Goal: Submit feedback/report problem: Leave review/rating

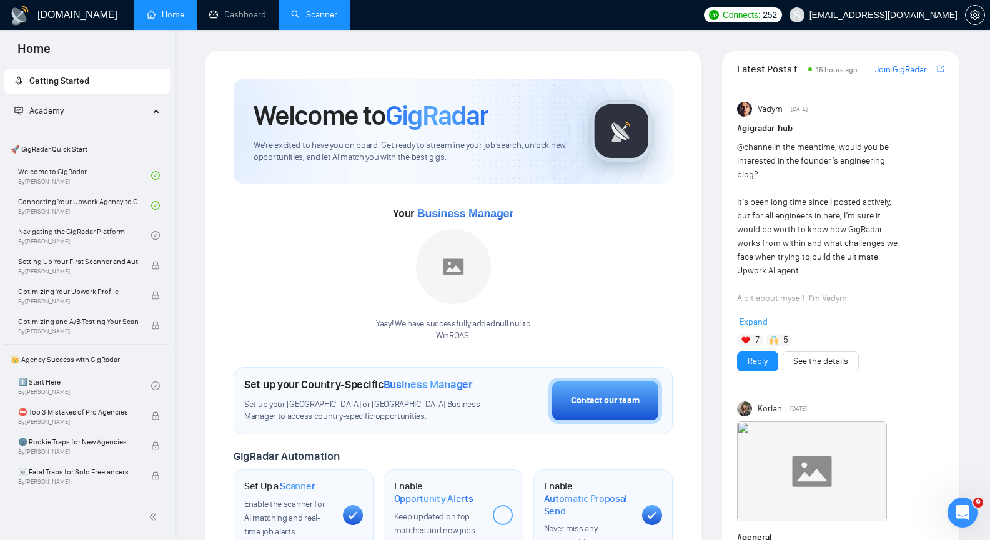
click at [305, 18] on link "Scanner" at bounding box center [314, 14] width 46 height 11
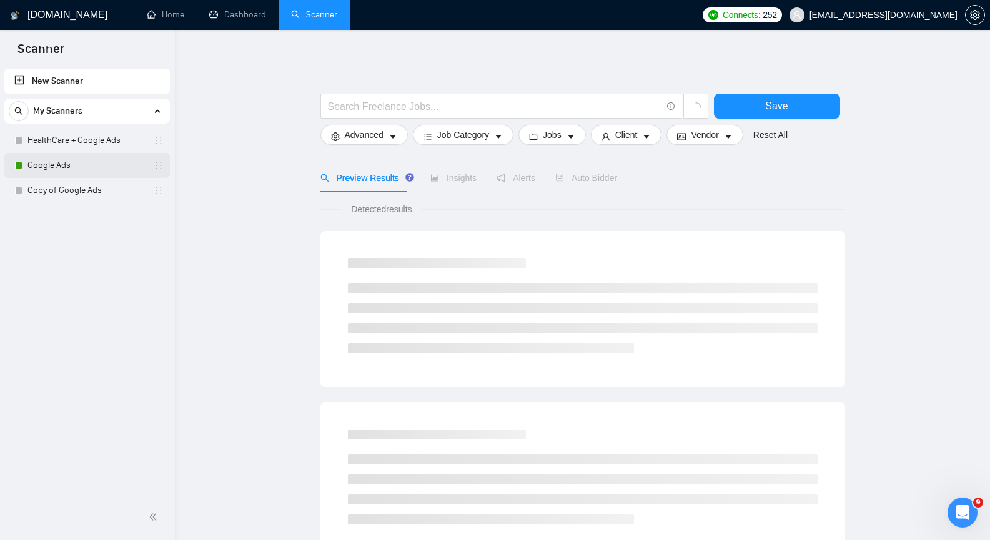
click at [67, 162] on link "Google Ads" at bounding box center [86, 165] width 119 height 25
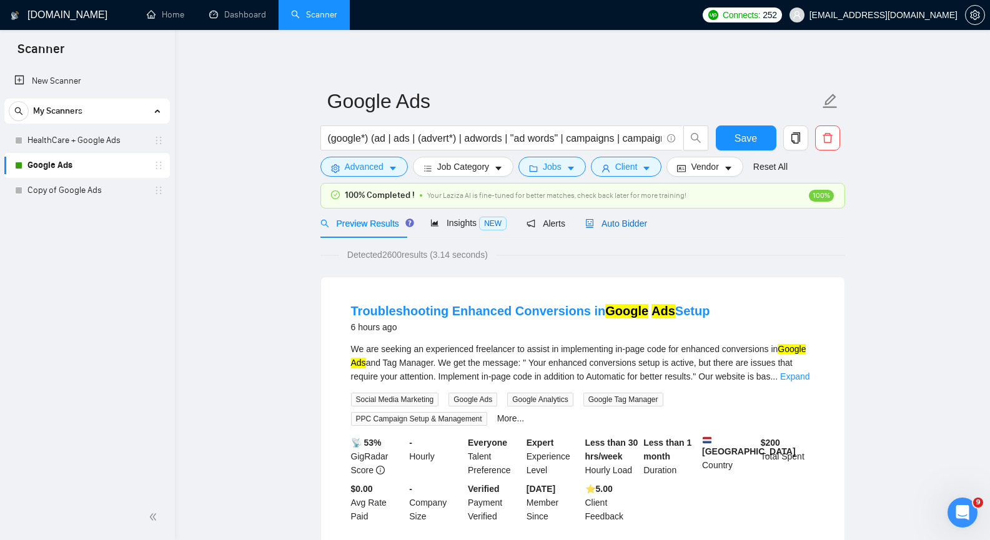
click at [609, 226] on span "Auto Bidder" at bounding box center [616, 224] width 62 height 10
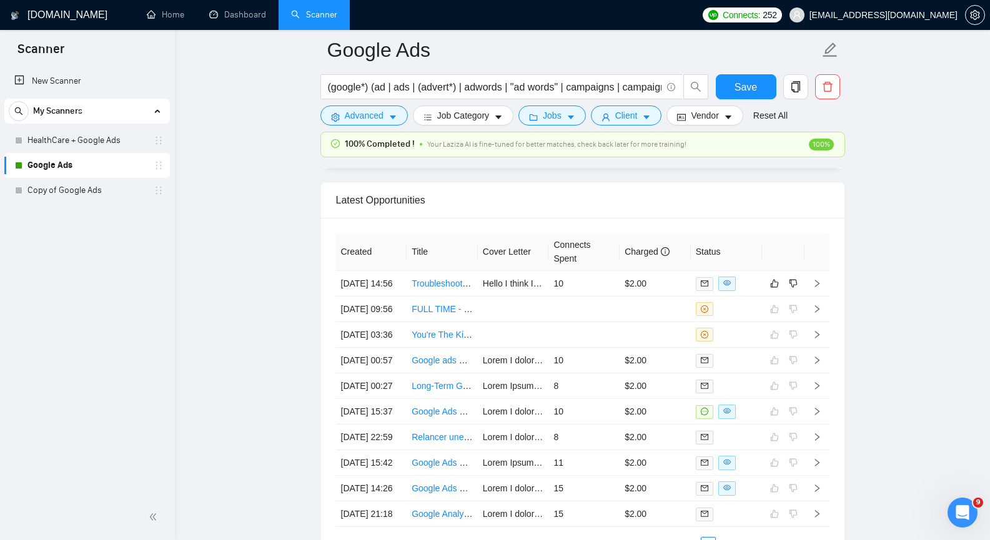
scroll to position [3123, 0]
click at [817, 287] on icon "right" at bounding box center [817, 283] width 9 height 9
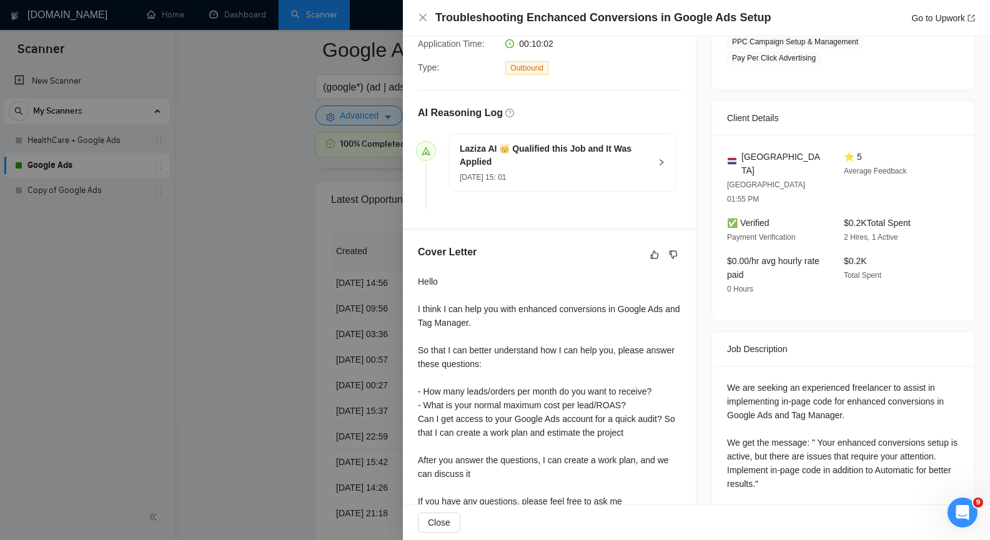
scroll to position [312, 0]
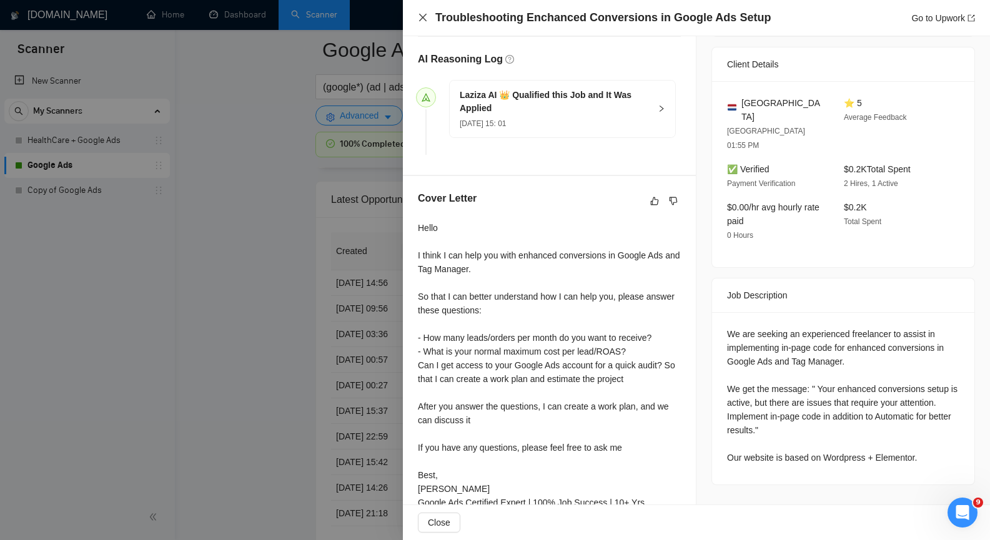
click at [425, 17] on icon "close" at bounding box center [423, 17] width 10 height 10
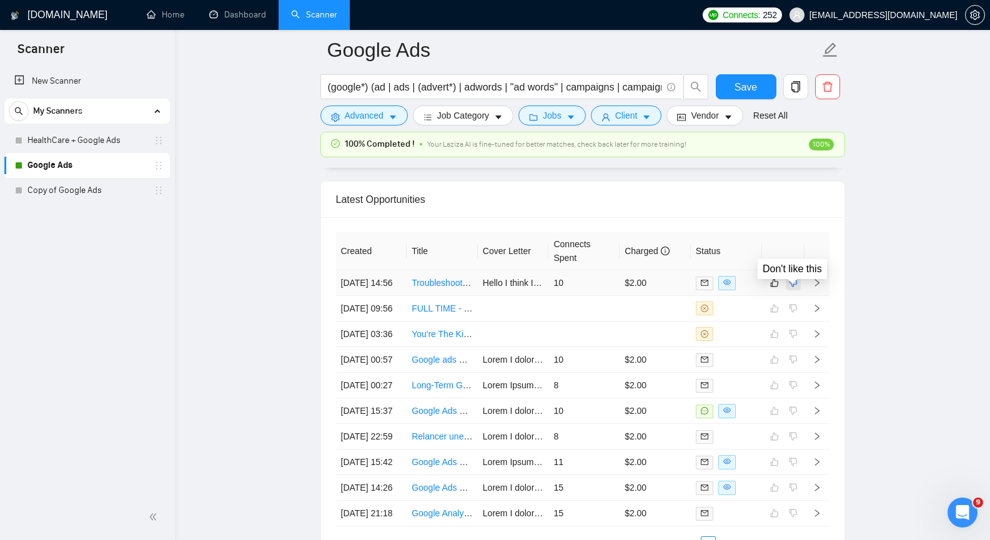
click at [798, 289] on button "button" at bounding box center [793, 282] width 15 height 15
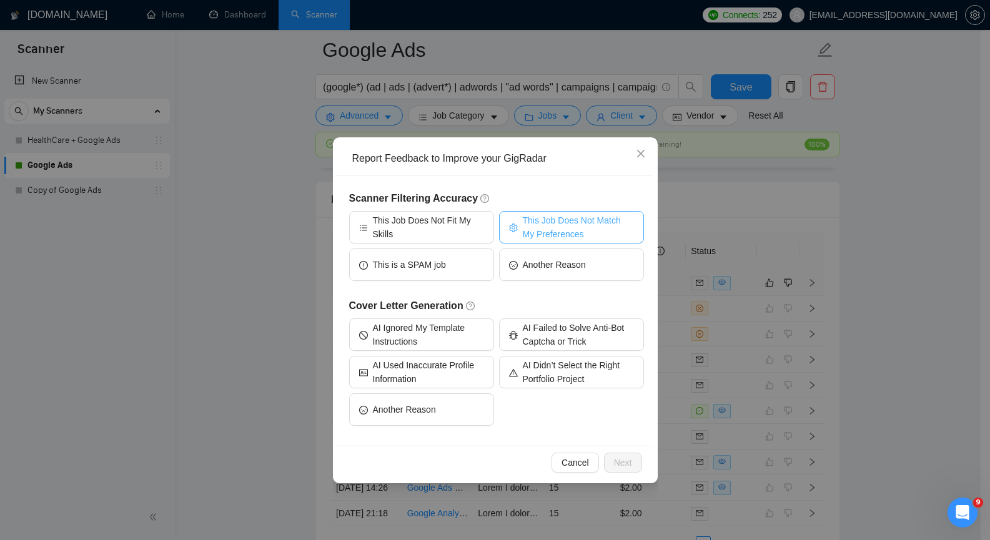
click at [535, 227] on span "This Job Does Not Match My Preferences" at bounding box center [578, 227] width 111 height 27
click at [621, 462] on span "Next" at bounding box center [623, 463] width 18 height 14
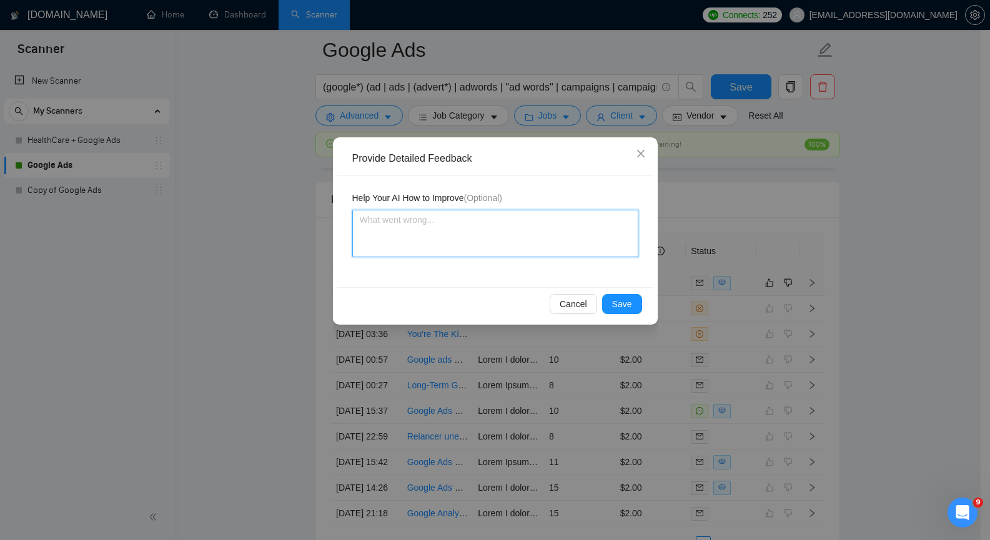
click at [439, 229] on textarea at bounding box center [495, 233] width 286 height 47
click at [477, 236] on textarea at bounding box center [495, 233] width 286 height 47
paste textarea "The client is not looking for Google Ads services. The client is looking for co…"
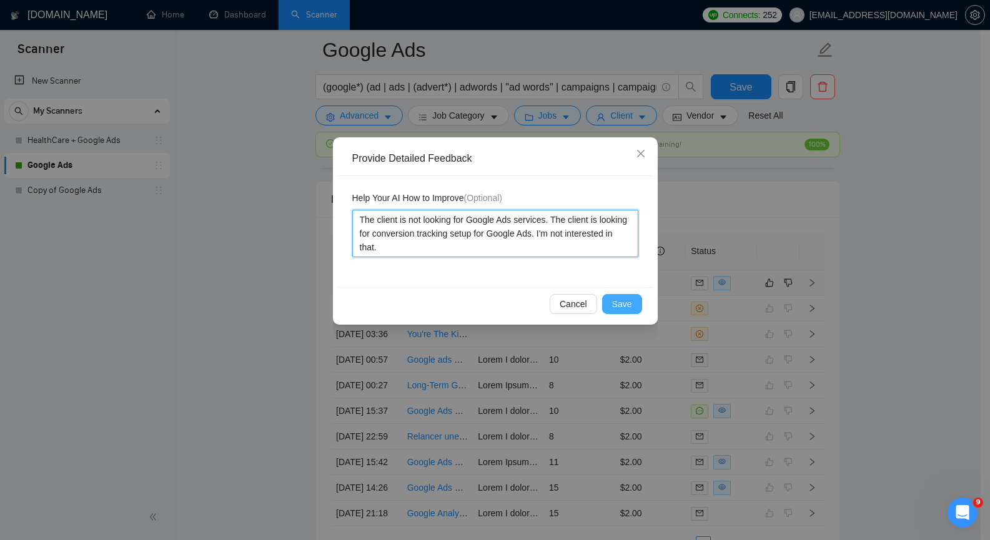
type textarea "The client is not looking for Google Ads services. The client is looking for co…"
click at [620, 302] on span "Save" at bounding box center [622, 304] width 20 height 14
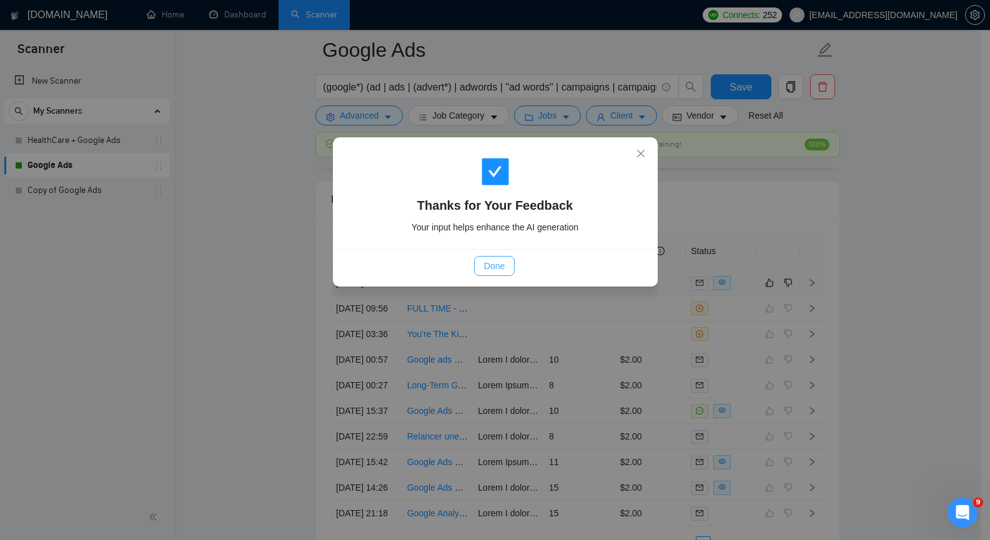
click at [495, 264] on span "Done" at bounding box center [494, 266] width 21 height 14
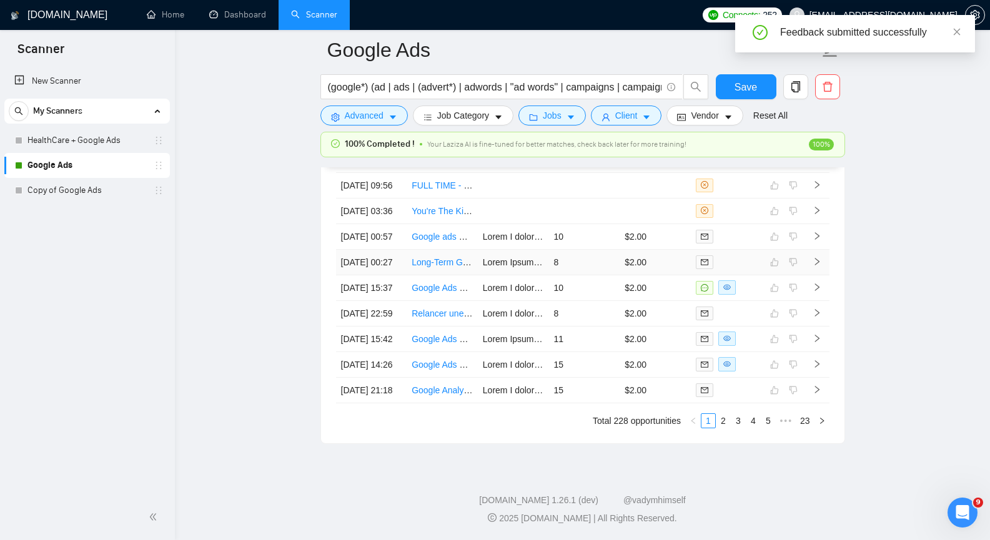
scroll to position [2998, 0]
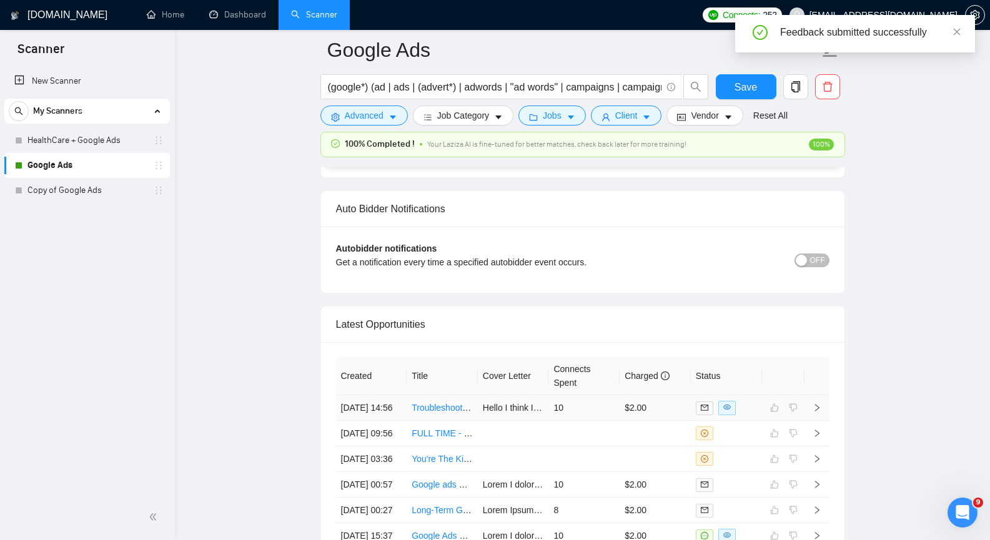
click at [817, 412] on icon "right" at bounding box center [817, 407] width 9 height 9
